Goal: Information Seeking & Learning: Find specific fact

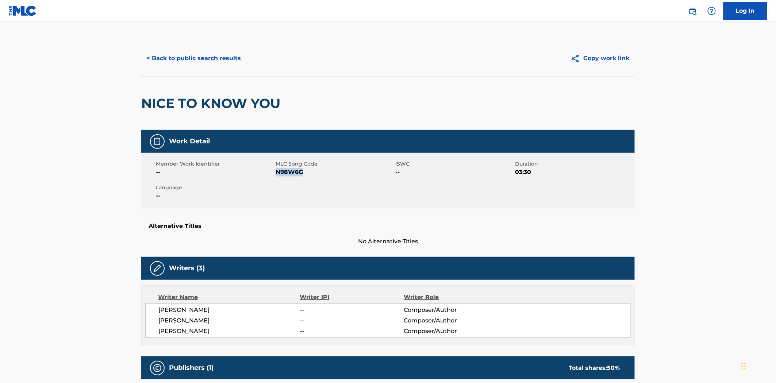
click at [195, 58] on button "< Back to public search results" at bounding box center [193, 58] width 105 height 18
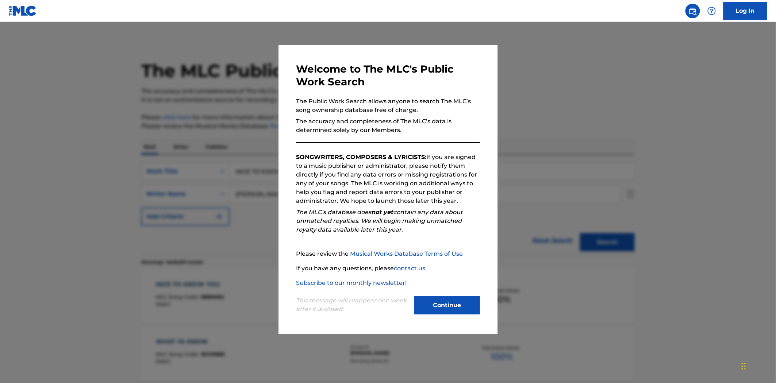
scroll to position [81, 0]
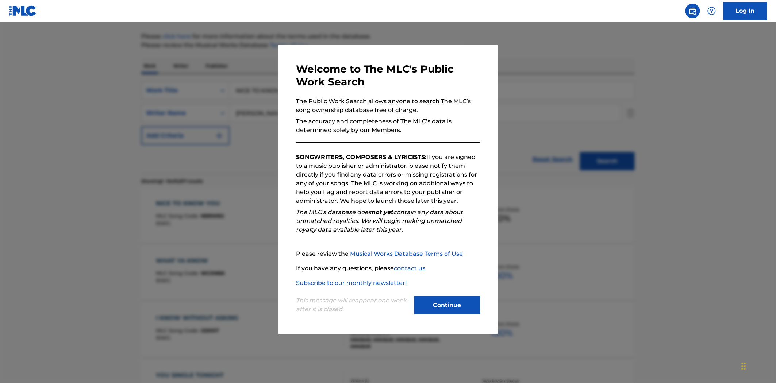
click at [474, 311] on button "Continue" at bounding box center [447, 305] width 66 height 18
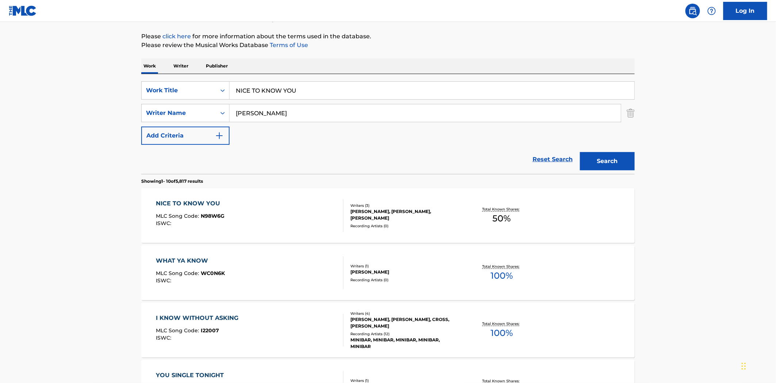
click at [314, 96] on input "NICE TO KNOW YOU" at bounding box center [432, 91] width 405 height 18
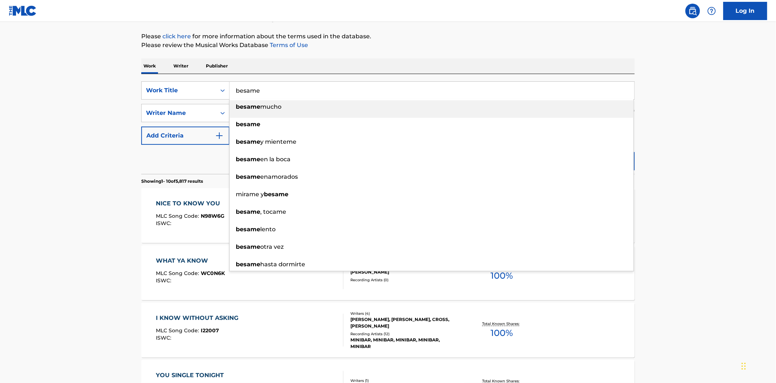
type input "besame"
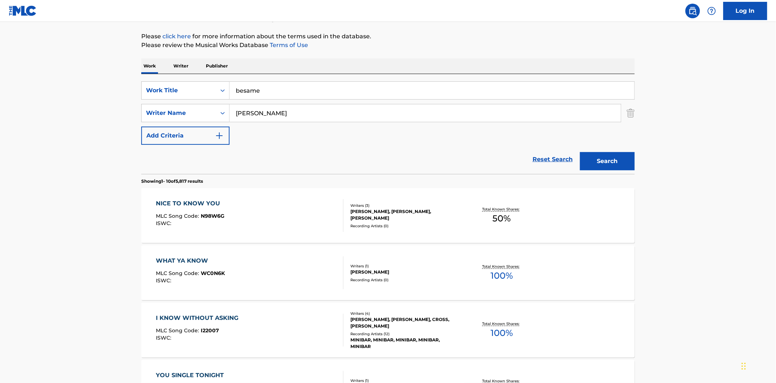
click at [580, 152] on button "Search" at bounding box center [607, 161] width 55 height 18
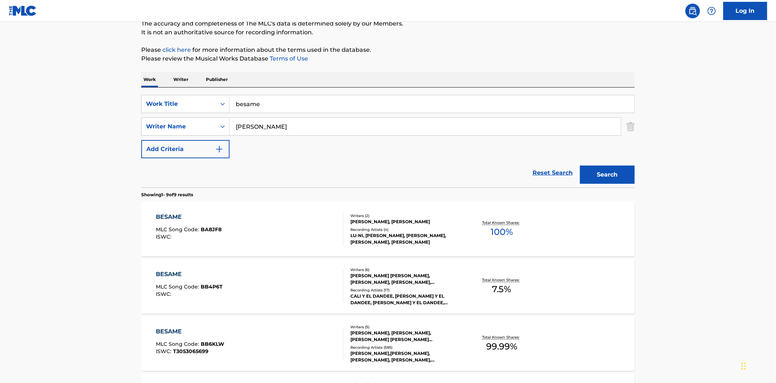
scroll to position [122, 0]
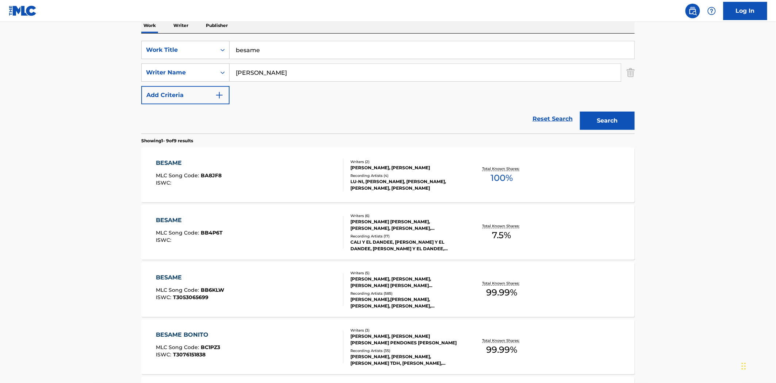
click at [272, 67] on input "[PERSON_NAME]" at bounding box center [425, 73] width 391 height 18
type input "[PERSON_NAME]"
click at [580, 112] on button "Search" at bounding box center [607, 121] width 55 height 18
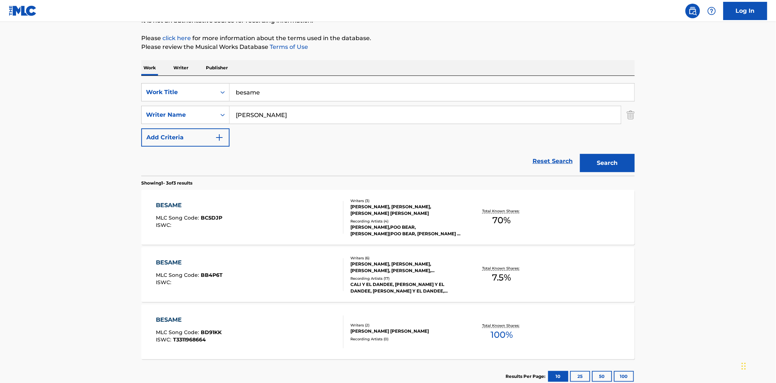
scroll to position [81, 0]
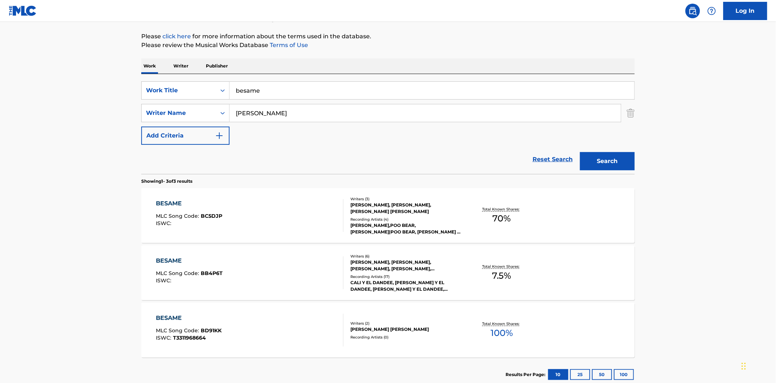
click at [172, 260] on div "BESAME" at bounding box center [189, 261] width 67 height 9
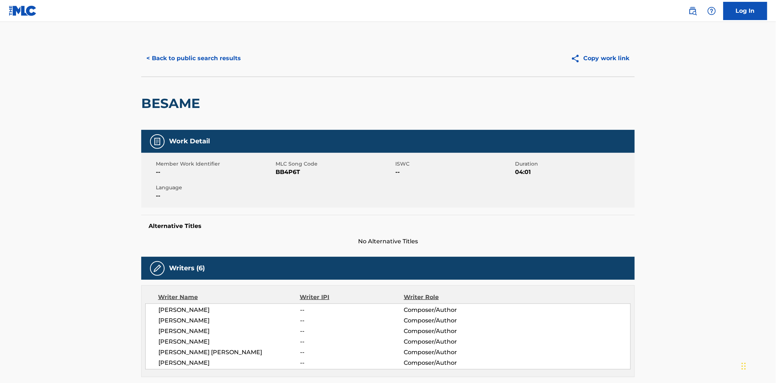
click at [200, 56] on button "< Back to public search results" at bounding box center [193, 58] width 105 height 18
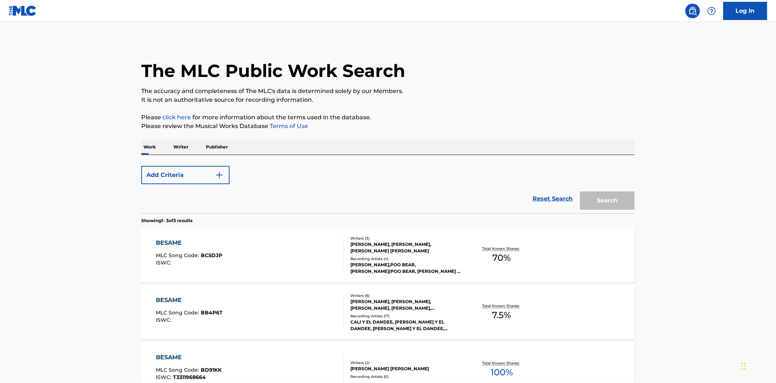
scroll to position [81, 0]
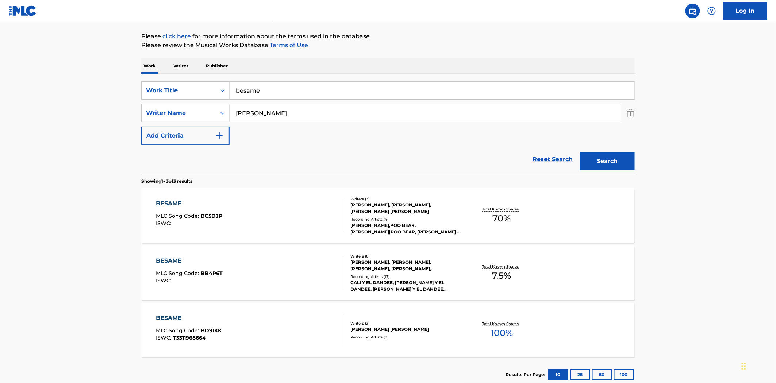
click at [271, 88] on input "besame" at bounding box center [432, 91] width 405 height 18
type input "jp's hard luck diner permanently closed"
click at [580, 152] on button "Search" at bounding box center [607, 161] width 55 height 18
